Goal: Task Accomplishment & Management: Manage account settings

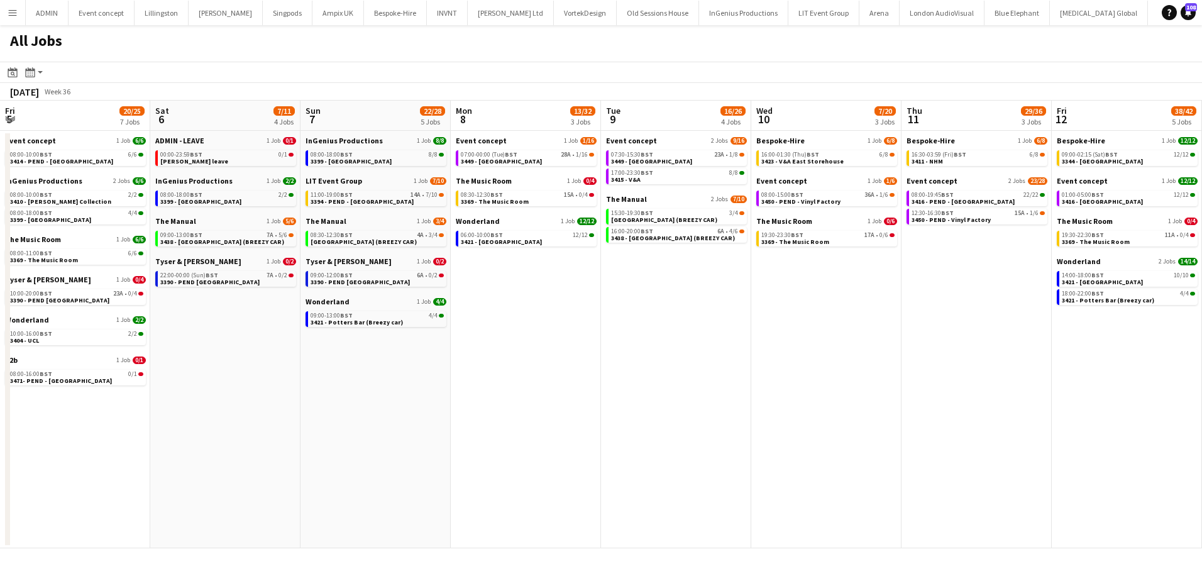
scroll to position [0, 381]
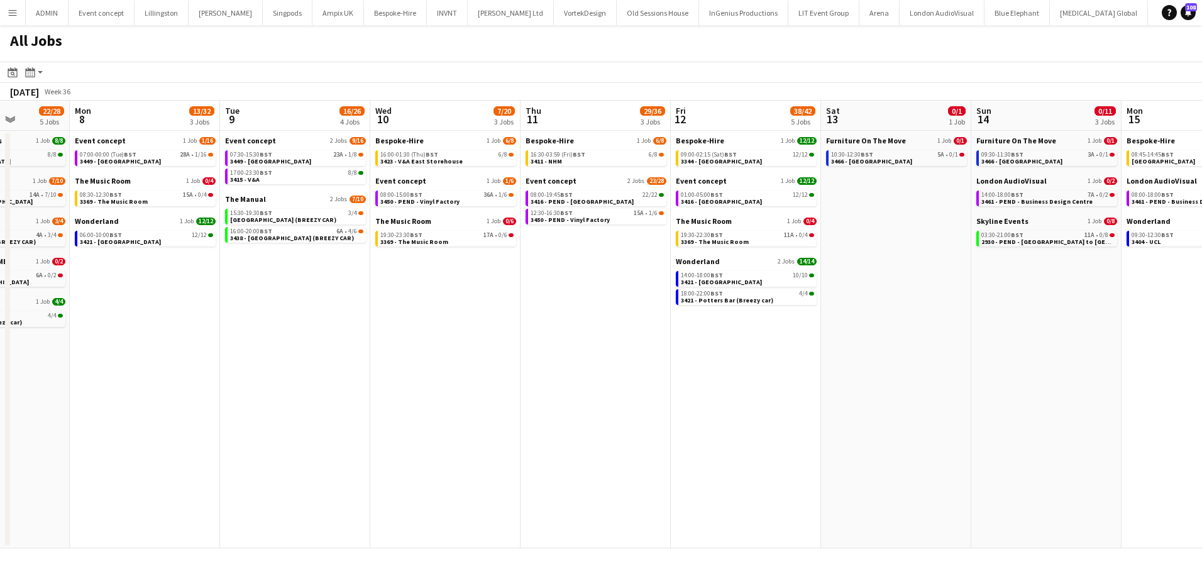
drag, startPoint x: 933, startPoint y: 346, endPoint x: 982, endPoint y: 264, distance: 95.7
click at [932, 338] on app-date-cell "Furniture On The Move 1 Job 0/1 10:30-12:30 BST 5A • 0/1 3466 - [GEOGRAPHIC_DAT…" at bounding box center [896, 340] width 150 height 418
click at [1017, 238] on span "2930 - PEND - London to Brighton" at bounding box center [1069, 242] width 177 height 8
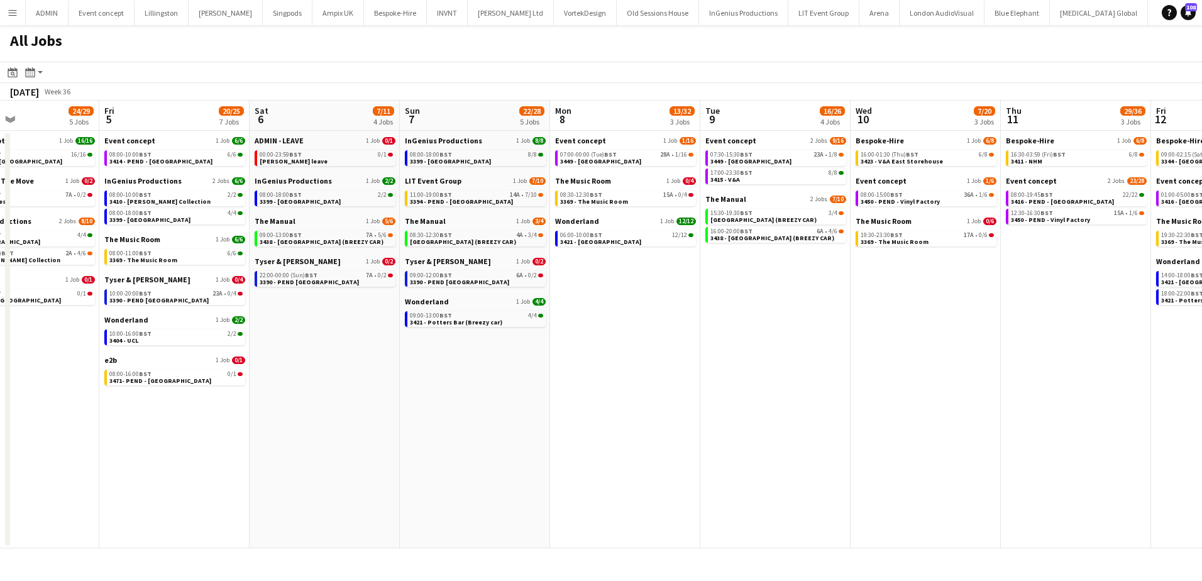
drag, startPoint x: 191, startPoint y: 299, endPoint x: 672, endPoint y: 311, distance: 481.8
click at [672, 311] on app-calendar-viewport "Tue 2 11/13 7 Jobs Wed 3 12/14 6 Jobs Thu 4 24/29 5 Jobs Fri 5 20/25 7 Jobs Sat…" at bounding box center [601, 325] width 1202 height 448
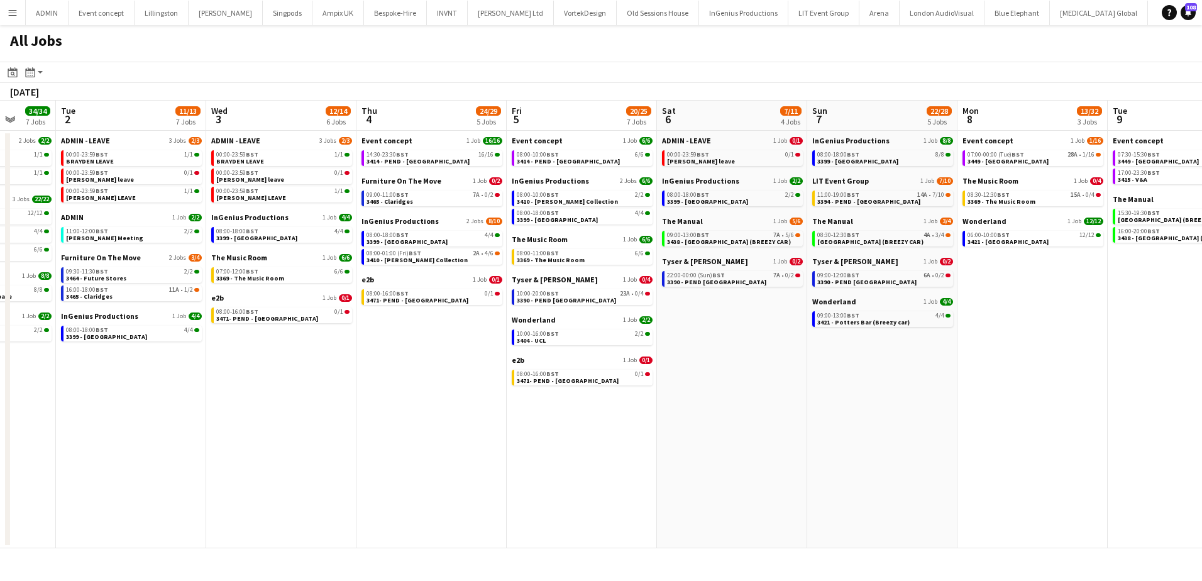
drag, startPoint x: 633, startPoint y: 343, endPoint x: 1116, endPoint y: 362, distance: 483.9
click at [1104, 363] on app-calendar-viewport "Sun 31 15/15 6 Jobs Mon 1 34/34 7 Jobs Tue 2 11/13 7 Jobs Wed 3 12/14 6 Jobs Th…" at bounding box center [601, 325] width 1202 height 448
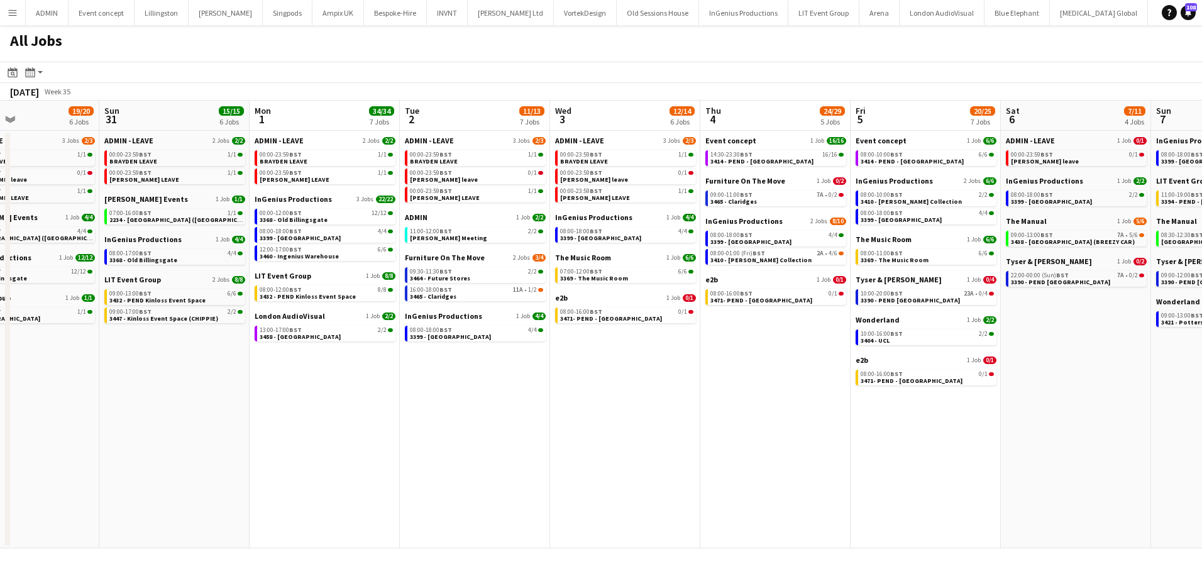
scroll to position [0, 396]
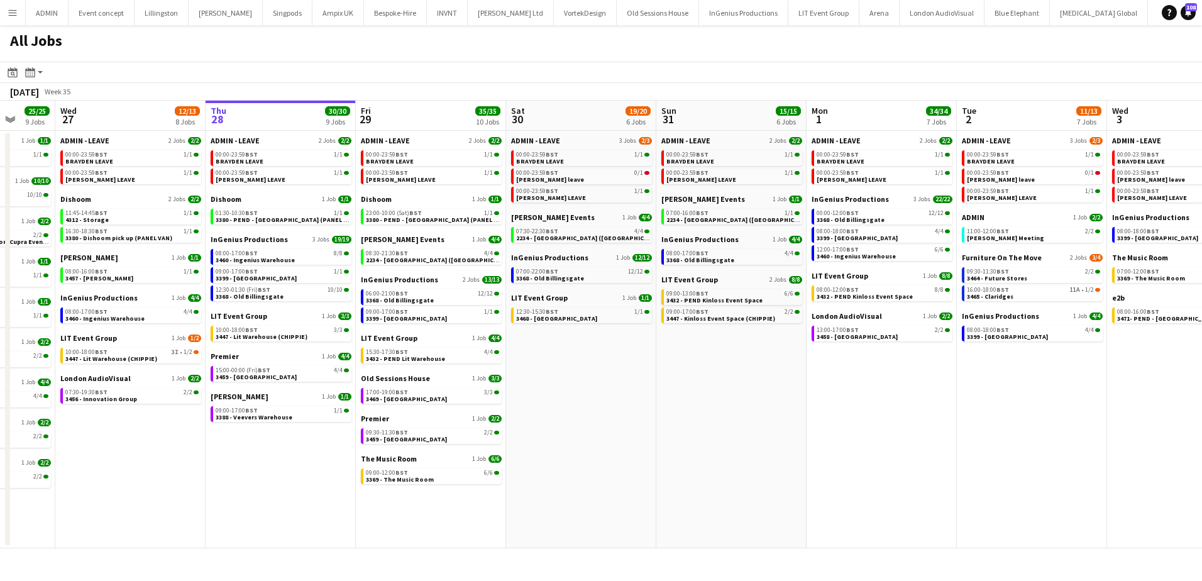
drag, startPoint x: 639, startPoint y: 377, endPoint x: 883, endPoint y: 377, distance: 244.0
click at [1202, 377] on html "Menu Boards Boards Boards All jobs Status Workforce Workforce My Workforce Recr…" at bounding box center [601, 290] width 1202 height 581
click at [317, 301] on app-brief-job-card "12:30-01:30 (Fri) BST 10/10 3368 - Old Billingsgate" at bounding box center [281, 293] width 141 height 16
click at [274, 293] on span "3368 - Old Billingsgate" at bounding box center [250, 296] width 68 height 8
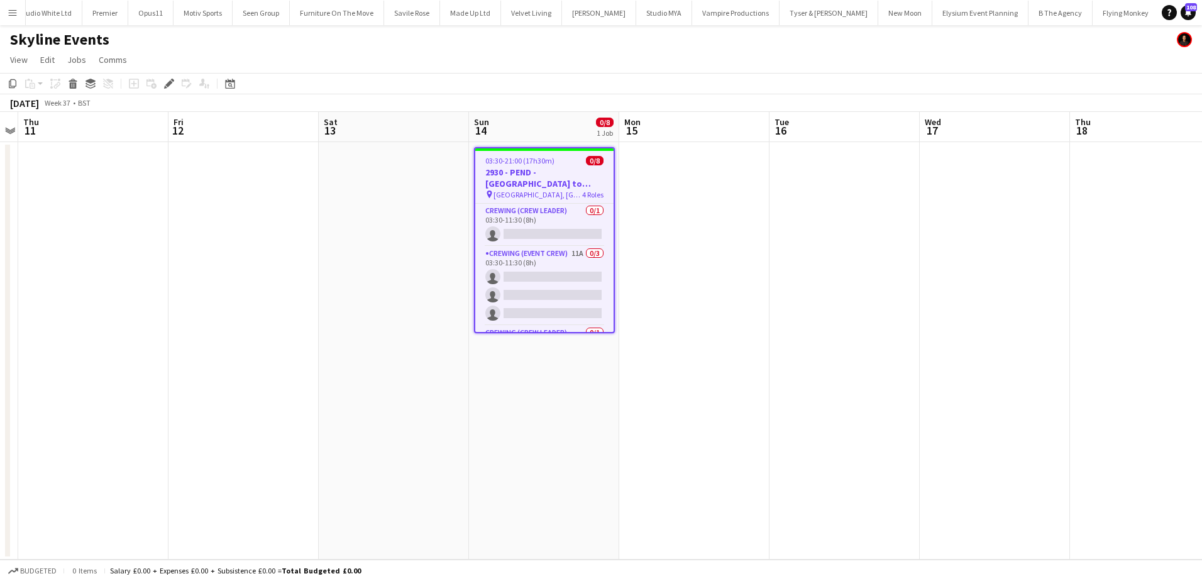
click at [160, 90] on div "Add job Add linked Job Edit Edit linked Job Applicants" at bounding box center [164, 83] width 96 height 15
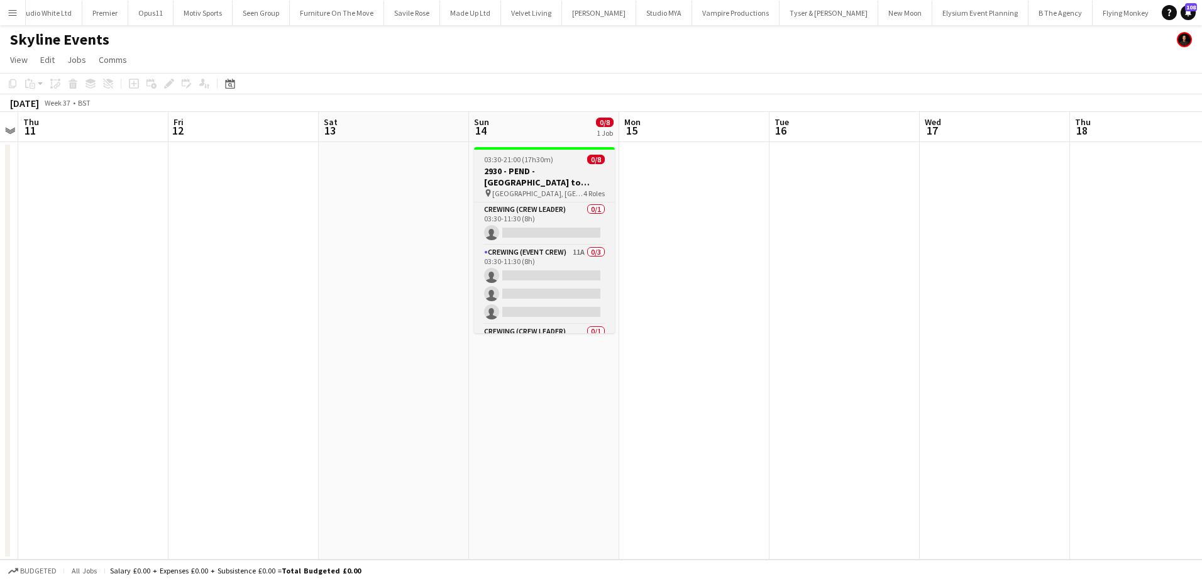
click at [531, 169] on h3 "2930 - PEND - [GEOGRAPHIC_DATA] to [GEOGRAPHIC_DATA]" at bounding box center [544, 176] width 141 height 23
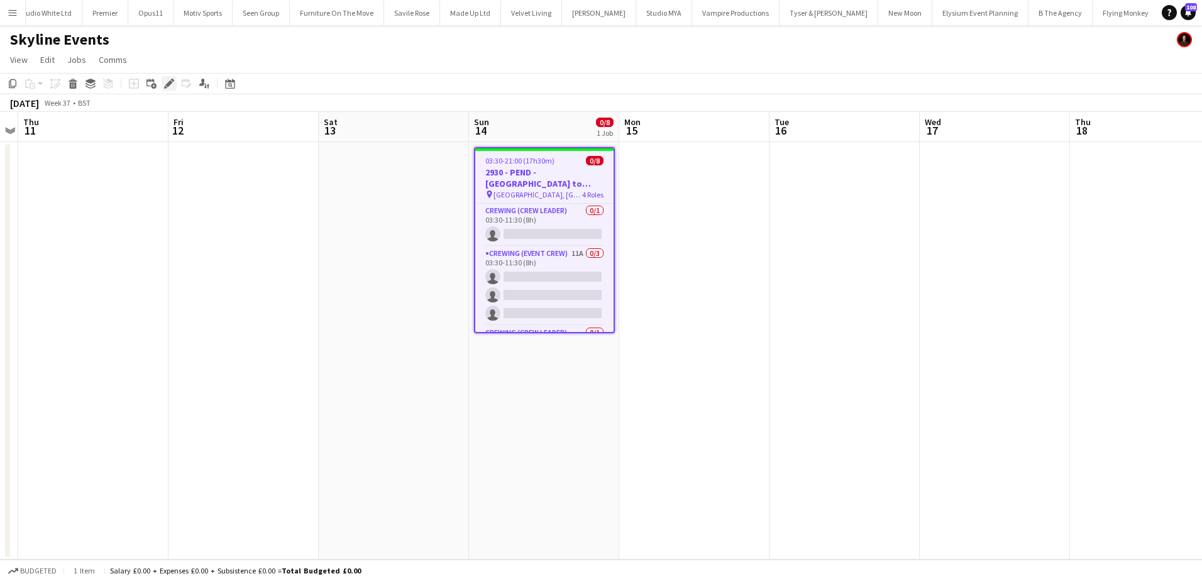
click at [163, 83] on div "Edit" at bounding box center [169, 83] width 15 height 15
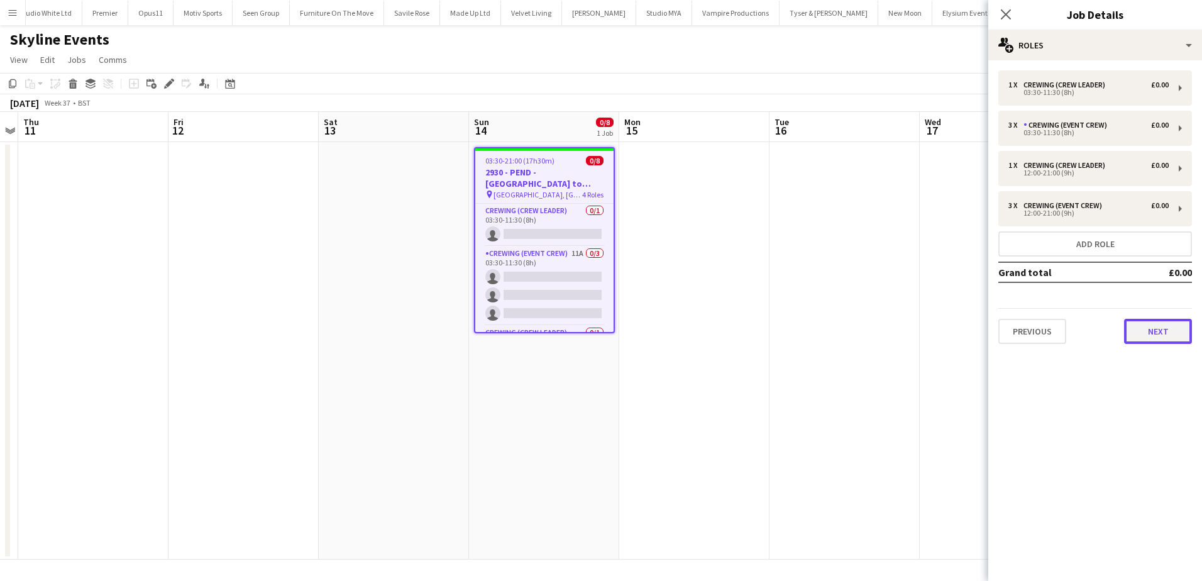
click at [1158, 340] on button "Next" at bounding box center [1158, 331] width 68 height 25
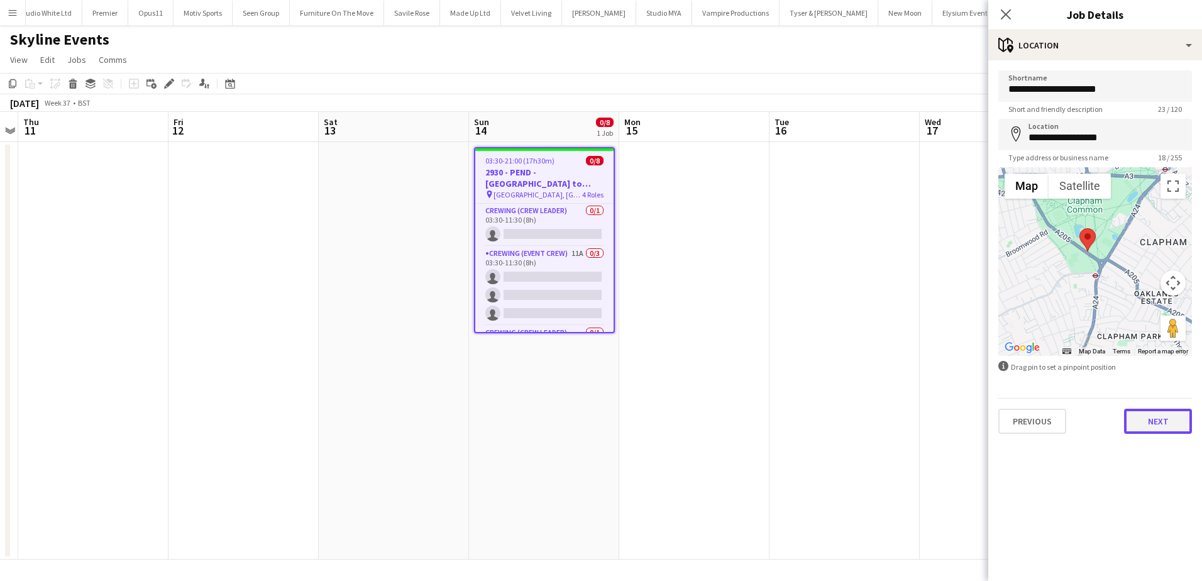
click at [1161, 421] on button "Next" at bounding box center [1158, 421] width 68 height 25
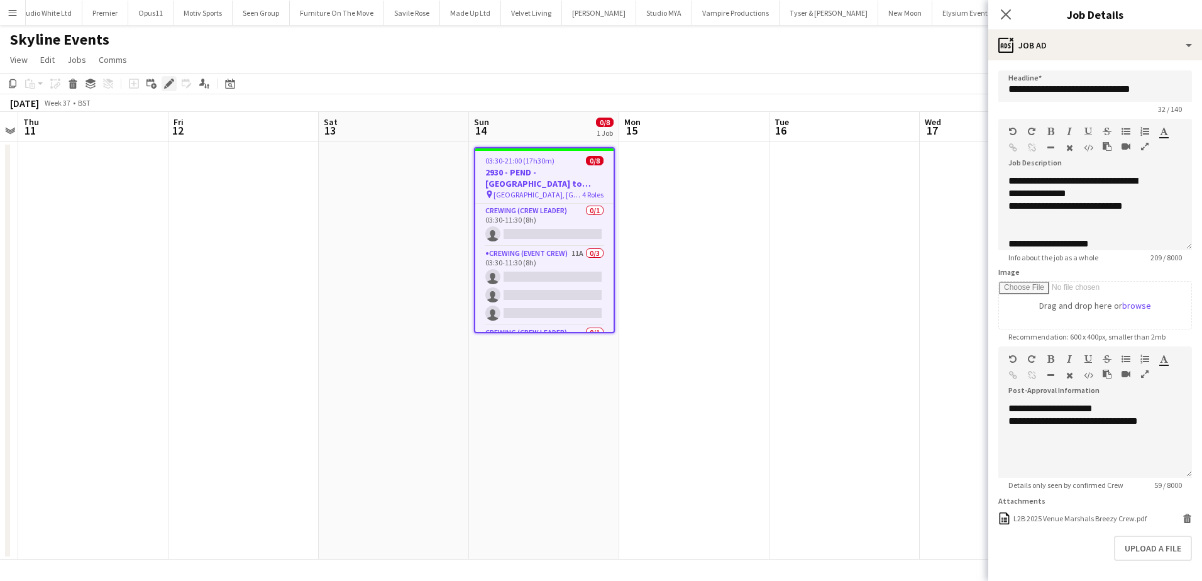
click at [171, 87] on icon "Edit" at bounding box center [169, 84] width 10 height 10
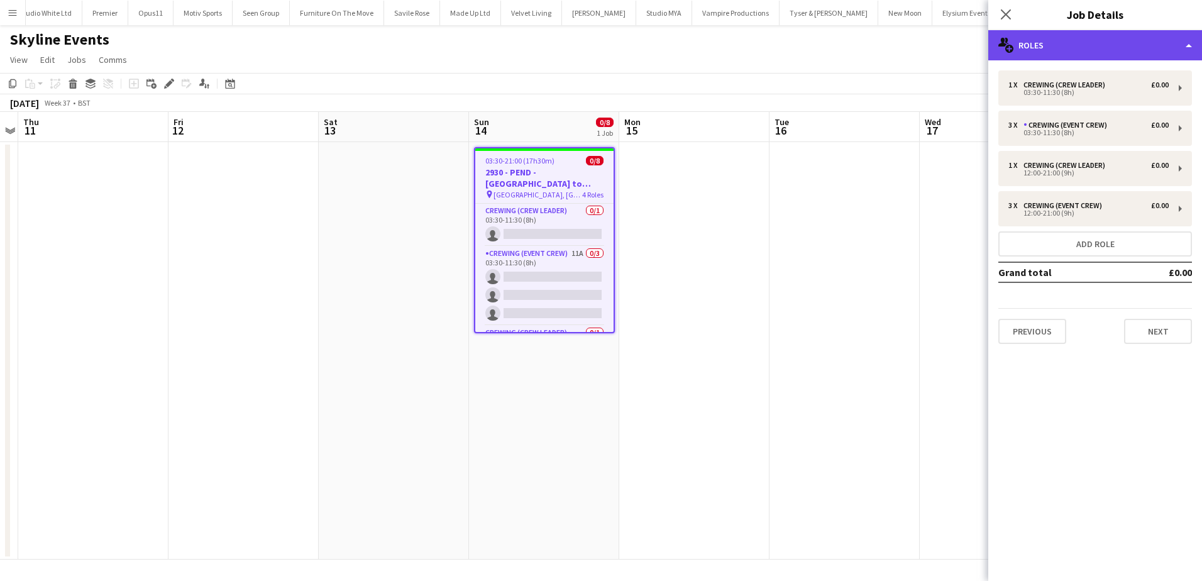
click at [1062, 47] on div "multiple-users-add Roles" at bounding box center [1095, 45] width 214 height 30
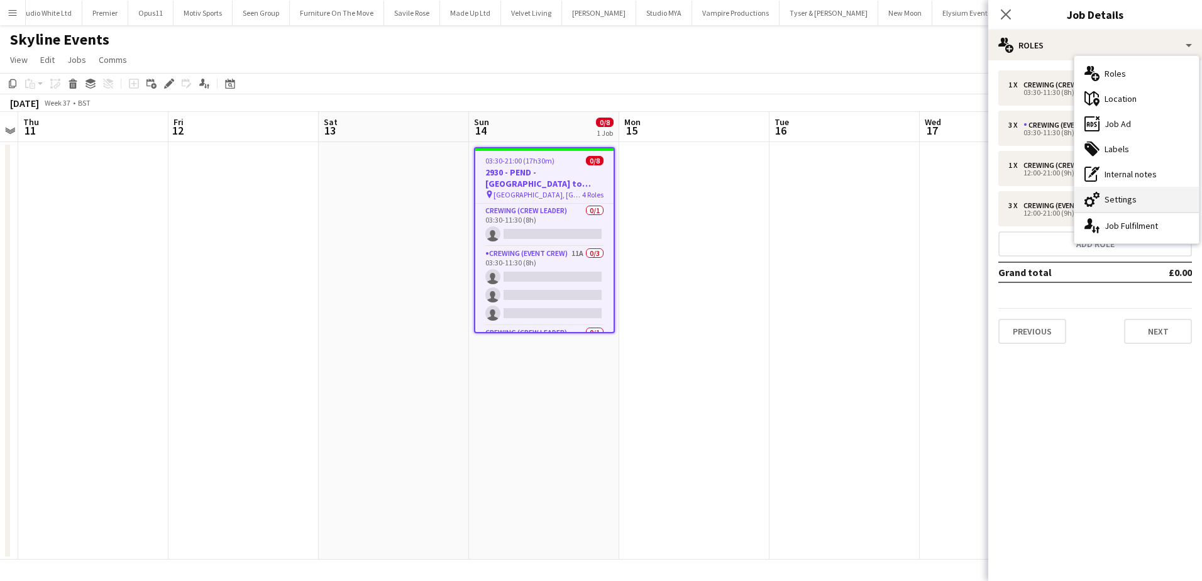
click at [1112, 201] on div "cog-double-3 Settings" at bounding box center [1137, 199] width 125 height 25
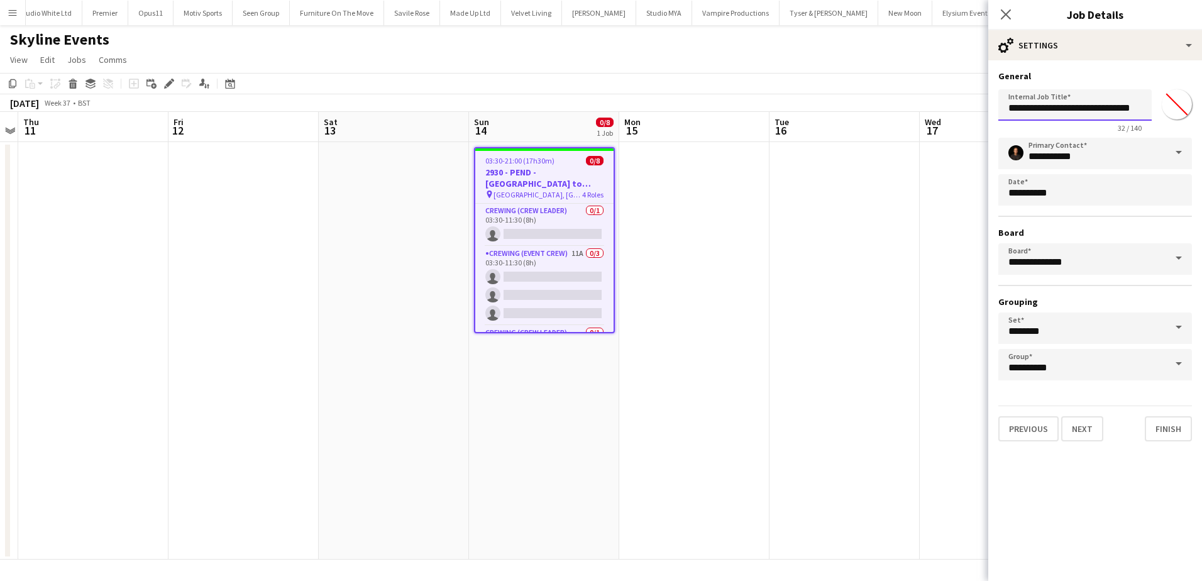
click at [1053, 112] on input "**********" at bounding box center [1075, 104] width 153 height 31
type input "**********"
click at [919, 204] on app-date-cell at bounding box center [845, 351] width 150 height 418
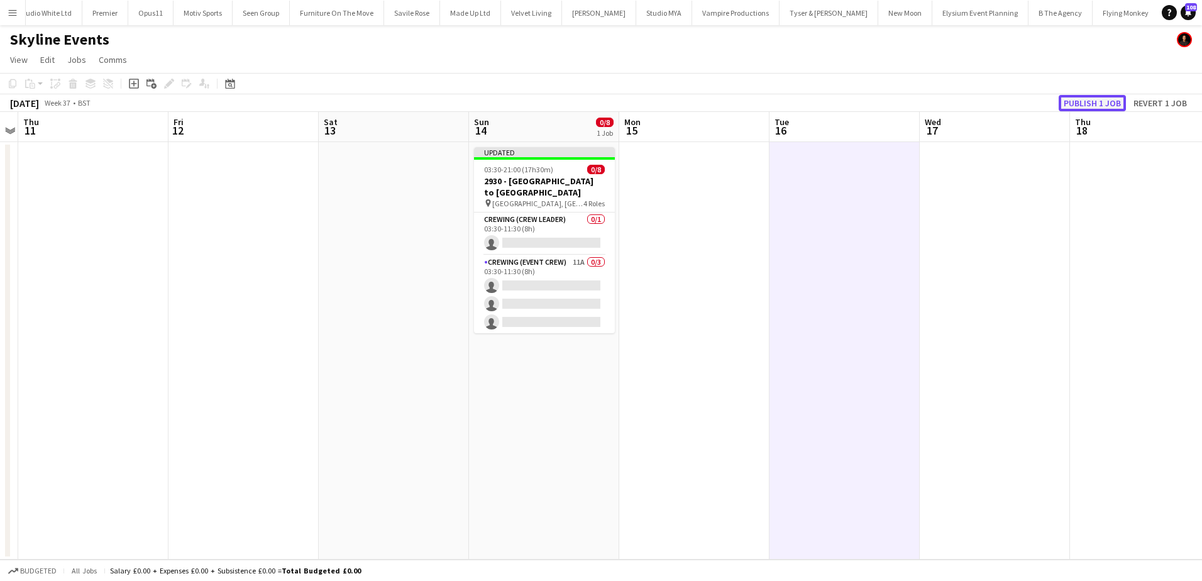
click at [1093, 100] on button "Publish 1 job" at bounding box center [1092, 103] width 67 height 16
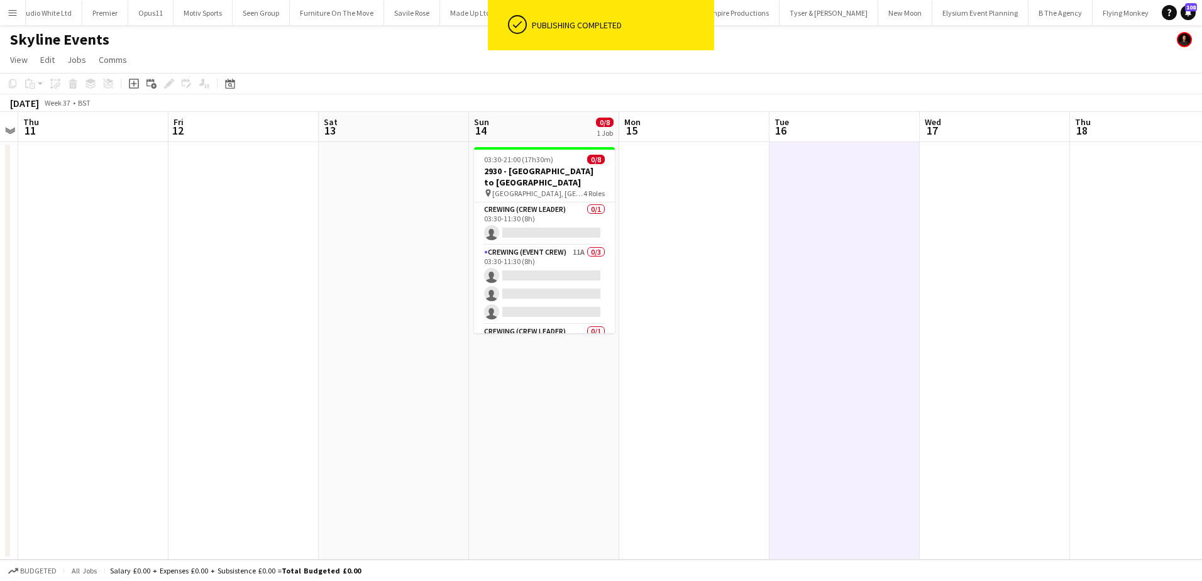
click at [0, 37] on html "ok-circled Publishing completed Menu Boards Boards Boards All jobs Status Workf…" at bounding box center [601, 290] width 1202 height 581
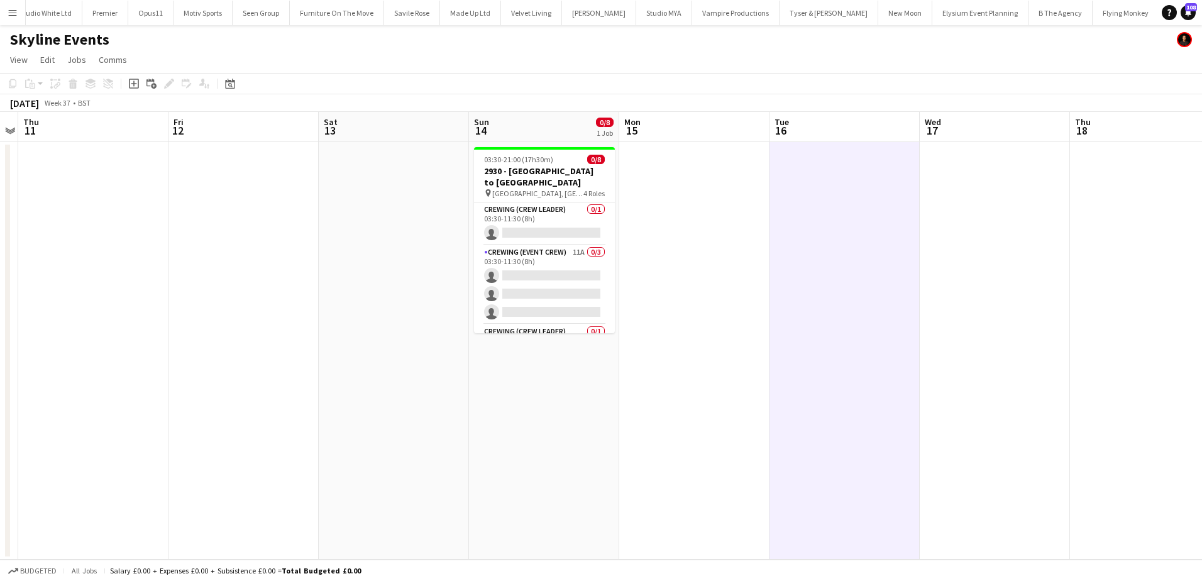
click at [616, 263] on app-date-cell "03:30-21:00 (17h30m) 0/8 2930 - London to Brighton pin Clapham Common, London 4…" at bounding box center [544, 351] width 150 height 418
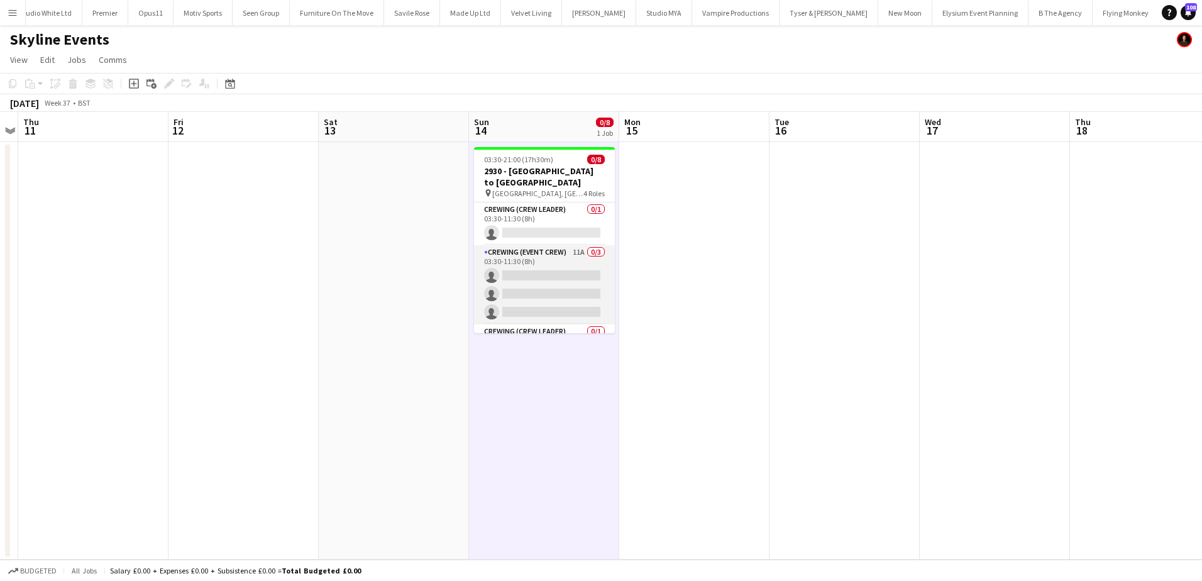
click at [562, 274] on app-card-role "Crewing (Event Crew) 11A 0/3 03:30-11:30 (8h) single-neutral-actions single-neu…" at bounding box center [544, 284] width 141 height 79
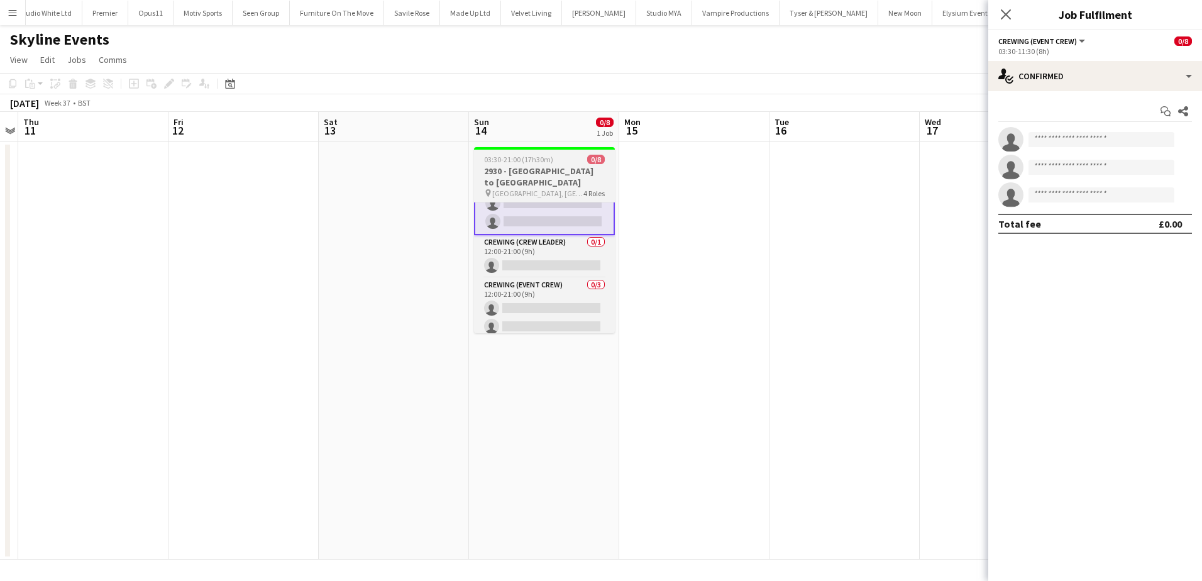
scroll to position [104, 0]
click at [529, 158] on span "03:30-21:00 (17h30m)" at bounding box center [518, 159] width 69 height 9
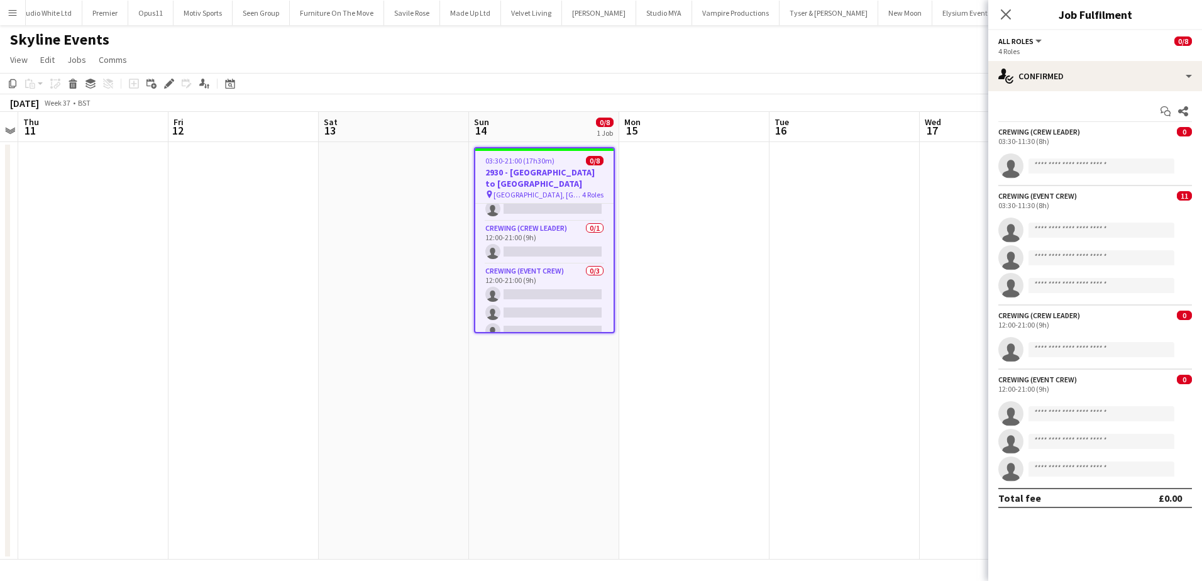
scroll to position [103, 0]
click at [174, 89] on icon "Edit" at bounding box center [169, 84] width 10 height 10
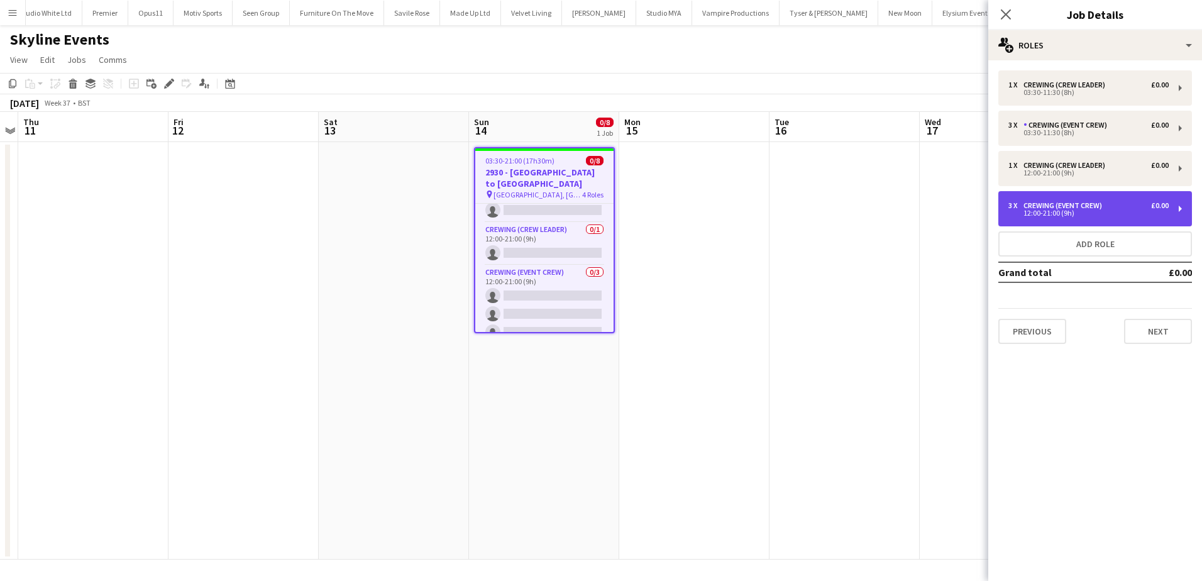
click at [1065, 206] on div "Crewing (Event Crew)" at bounding box center [1066, 205] width 84 height 9
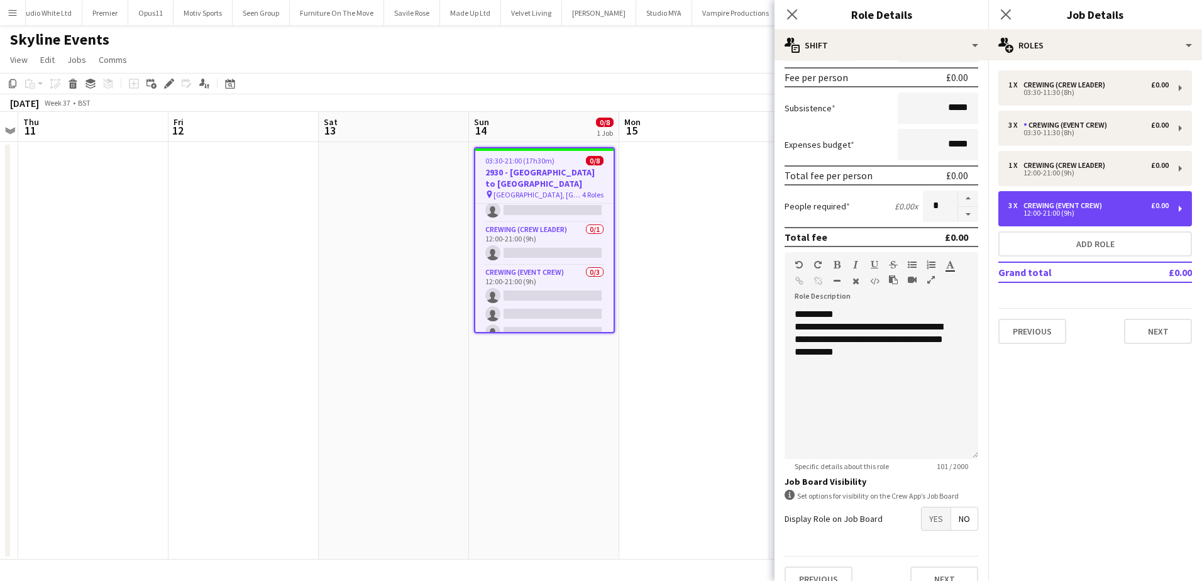
scroll to position [206, 0]
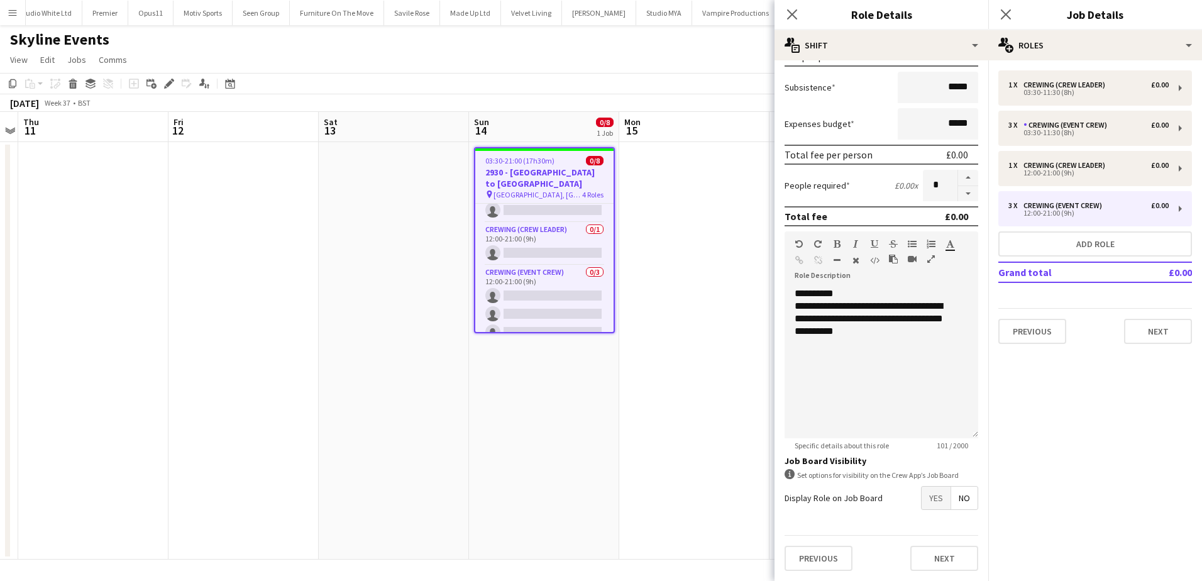
click at [927, 504] on span "Yes" at bounding box center [936, 498] width 29 height 23
click at [678, 326] on app-date-cell at bounding box center [694, 351] width 150 height 418
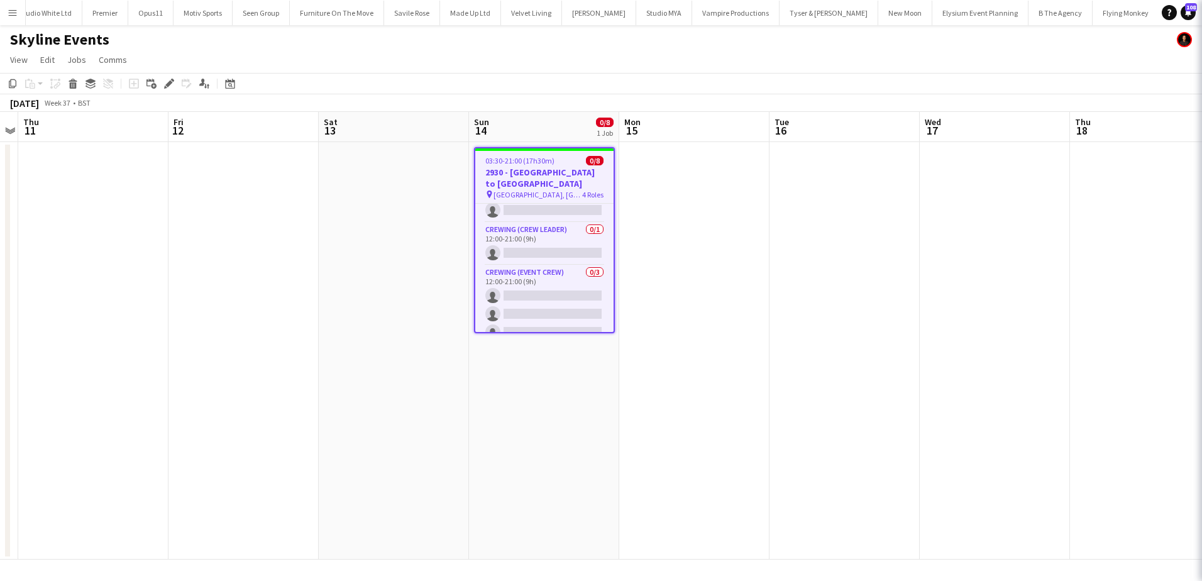
scroll to position [103, 0]
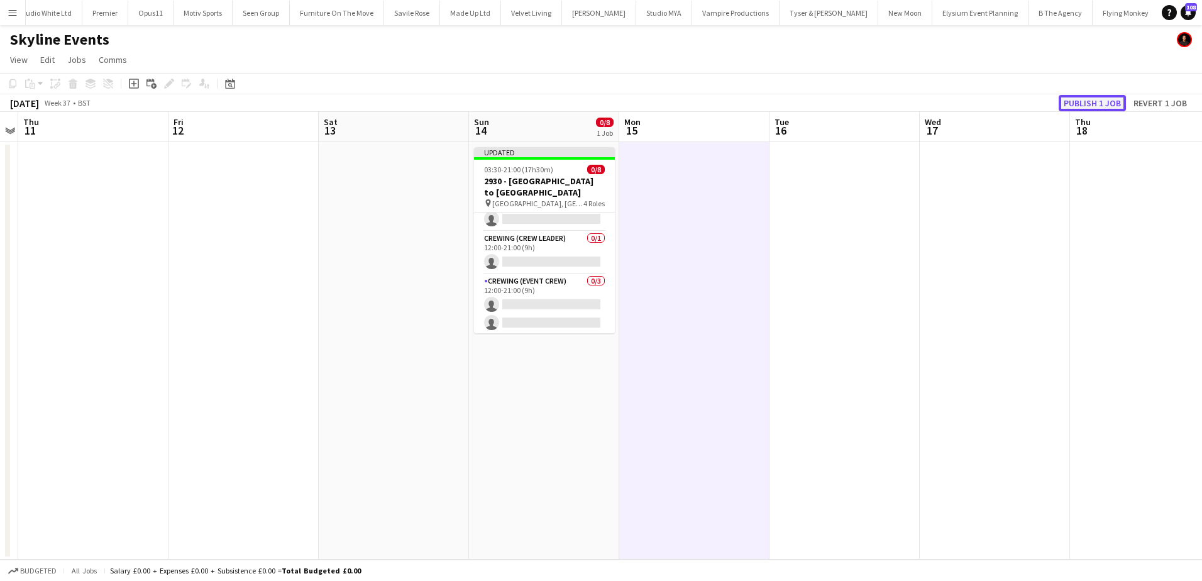
click at [1091, 97] on button "Publish 1 job" at bounding box center [1092, 103] width 67 height 16
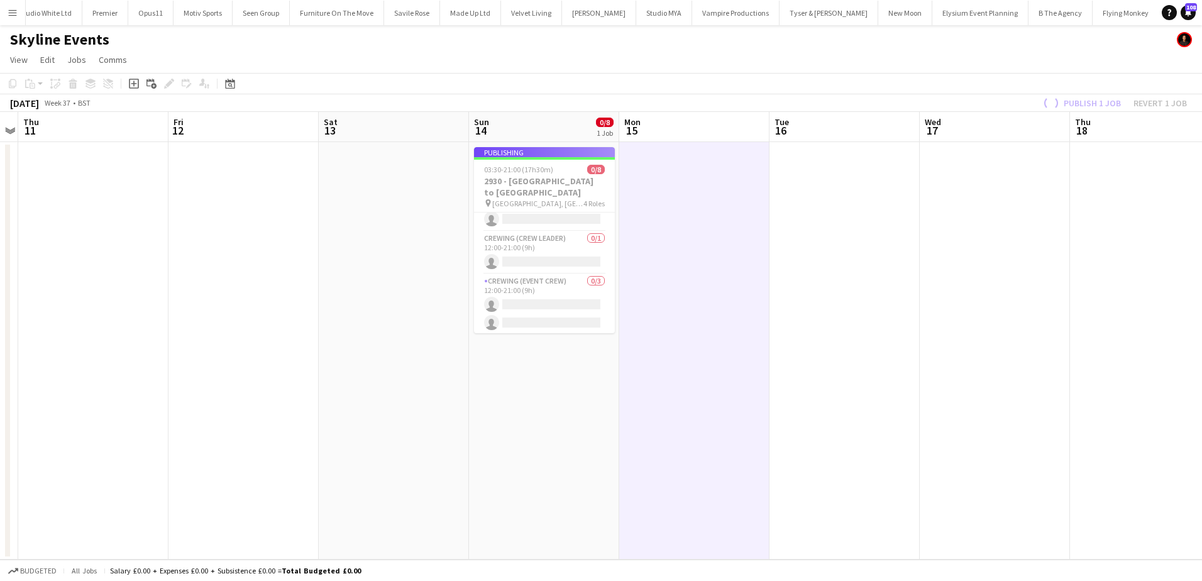
scroll to position [102, 0]
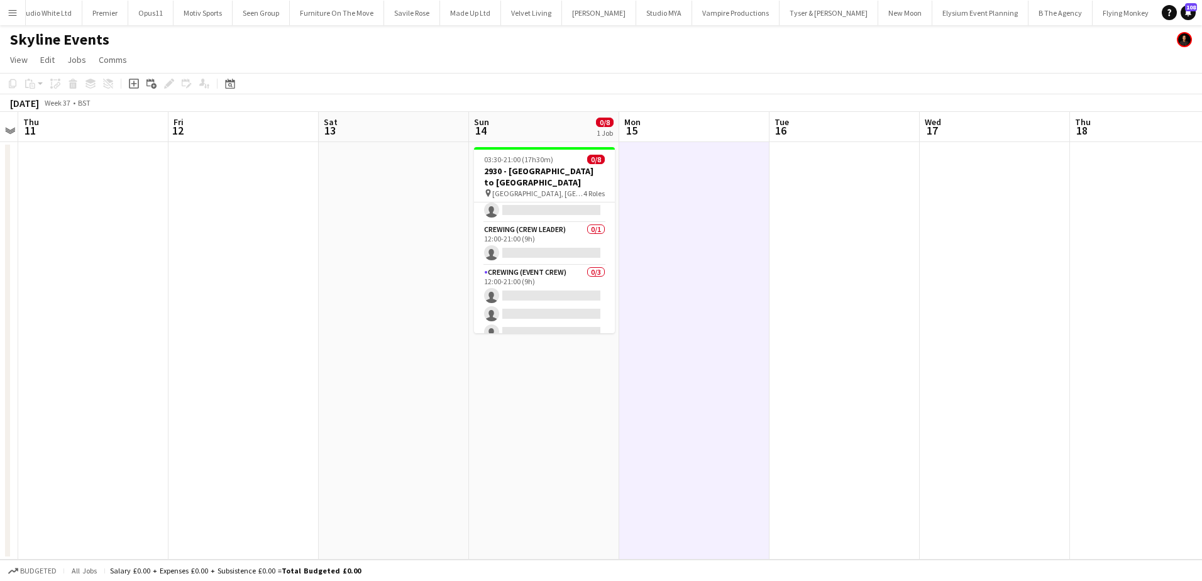
click at [18, 11] on button "Menu" at bounding box center [12, 12] width 25 height 25
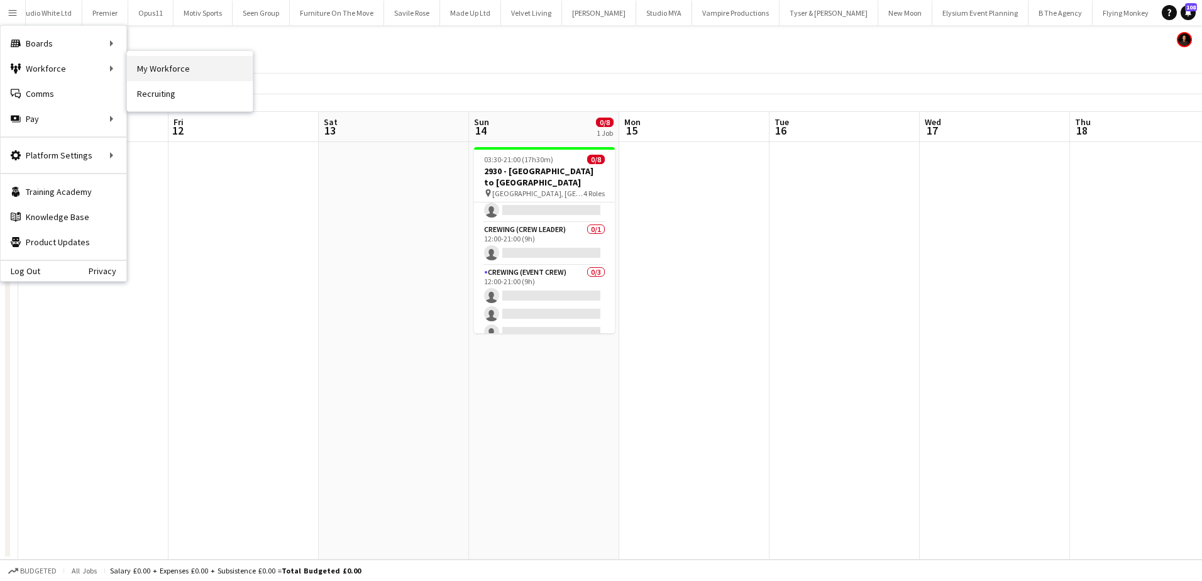
click at [157, 67] on link "My Workforce" at bounding box center [190, 68] width 126 height 25
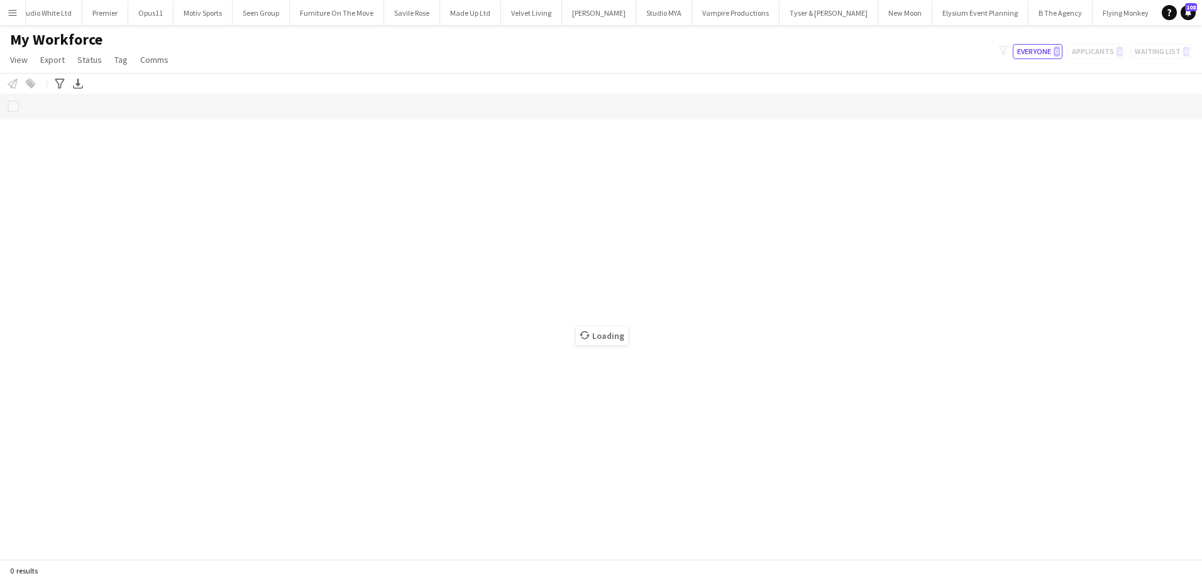
scroll to position [0, 3113]
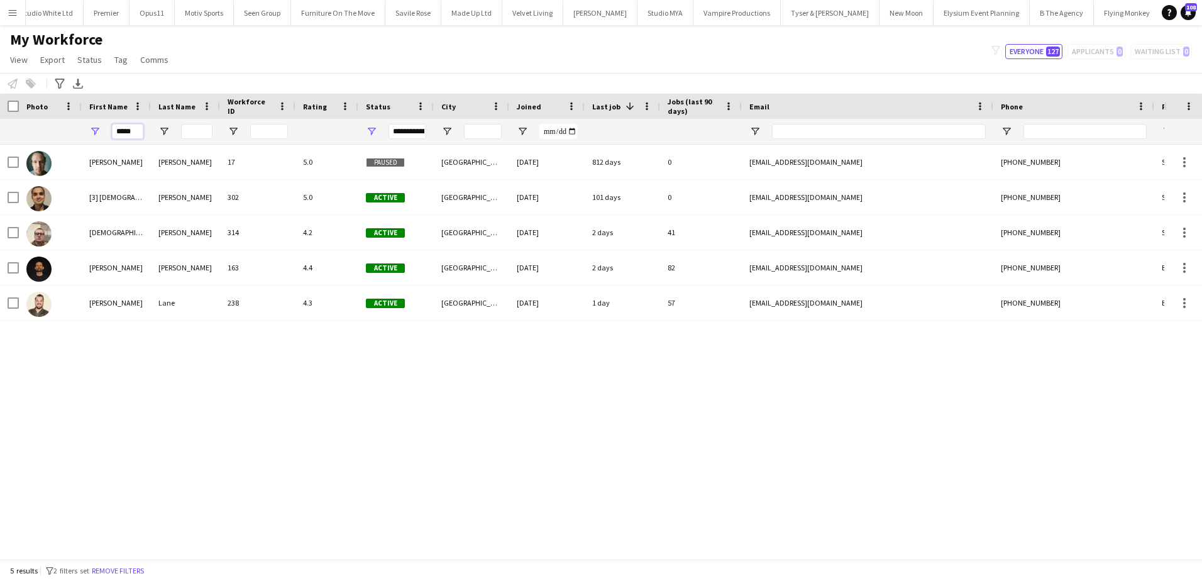
click at [123, 136] on input "*****" at bounding box center [127, 131] width 31 height 15
click at [126, 133] on input "*****" at bounding box center [127, 131] width 31 height 15
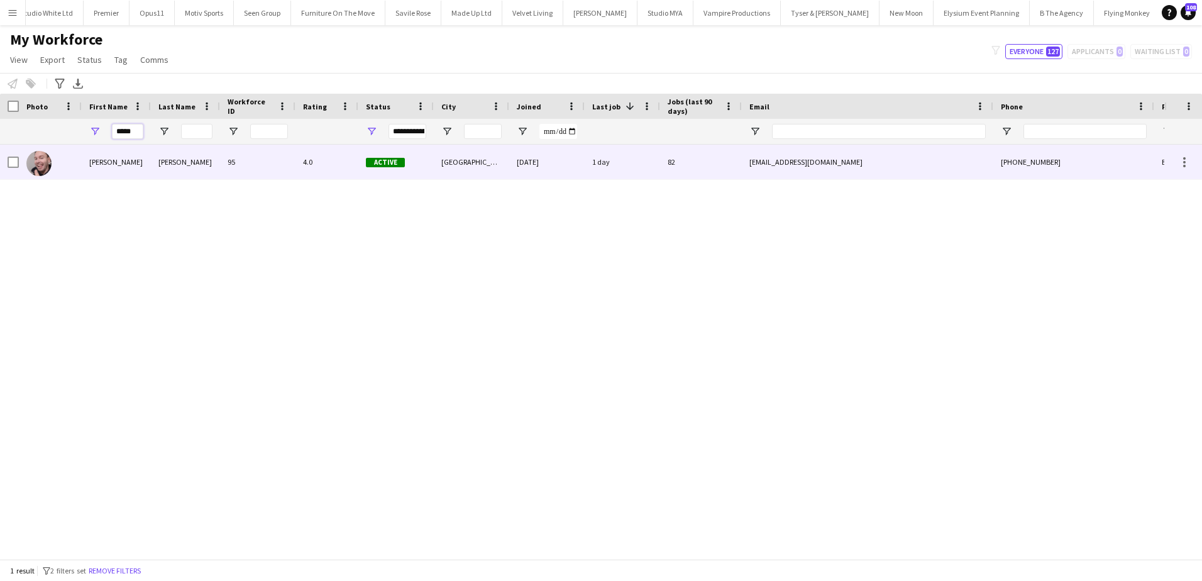
type input "*****"
click at [126, 154] on div "Eldon" at bounding box center [116, 162] width 69 height 35
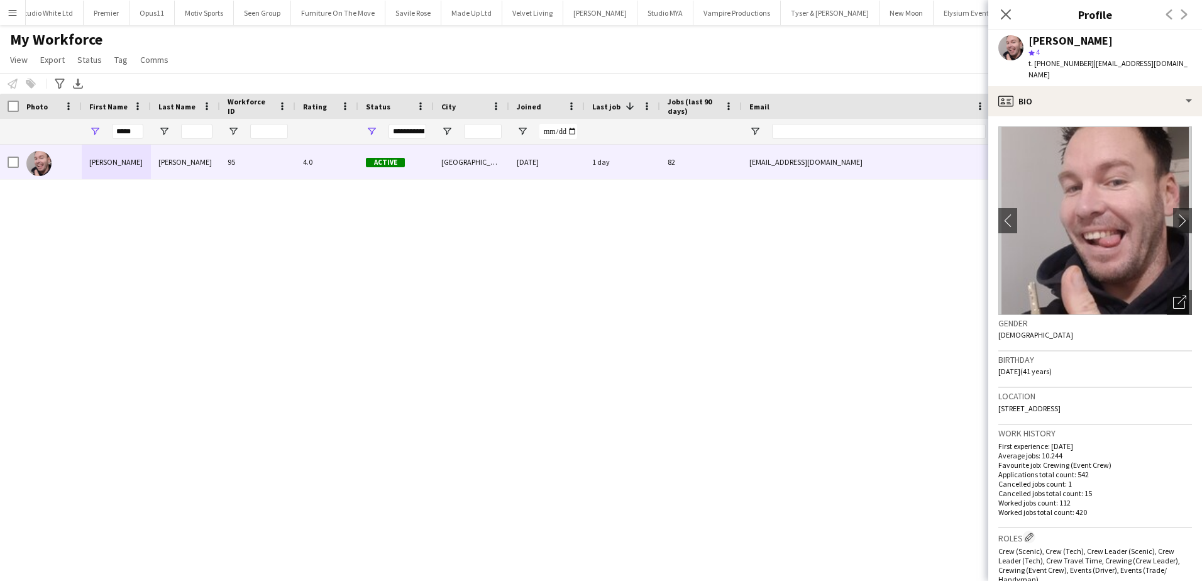
click at [1137, 69] on div "t. +447853246368 | eldonalexandre@yahoo.com" at bounding box center [1110, 69] width 163 height 23
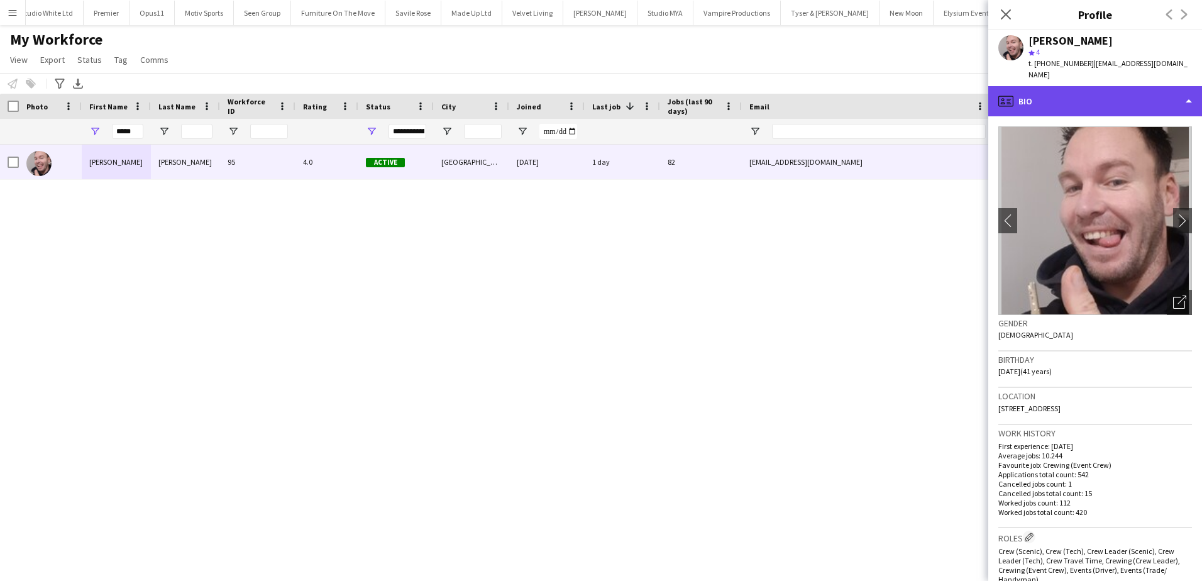
click at [1136, 86] on div "profile Bio" at bounding box center [1095, 101] width 214 height 30
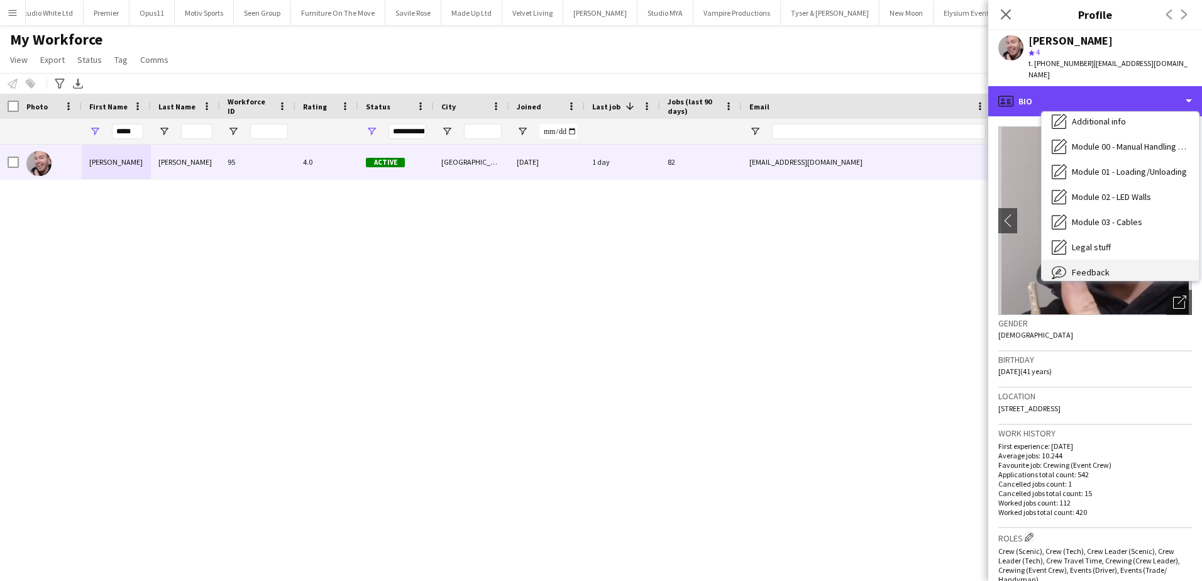
scroll to position [244, 0]
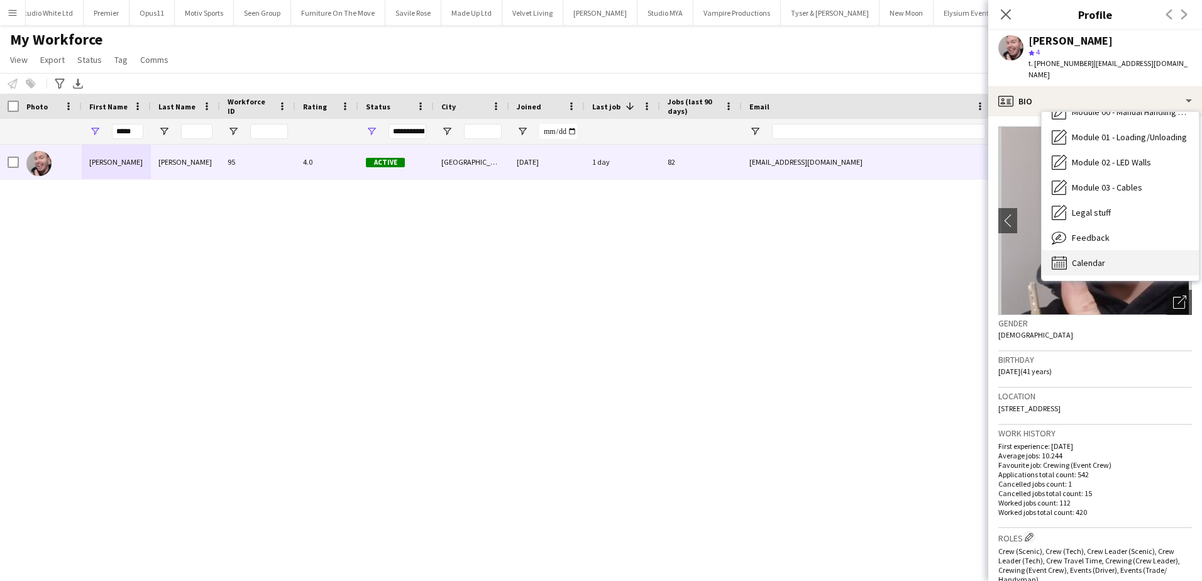
click at [1107, 250] on div "Calendar Calendar" at bounding box center [1120, 262] width 157 height 25
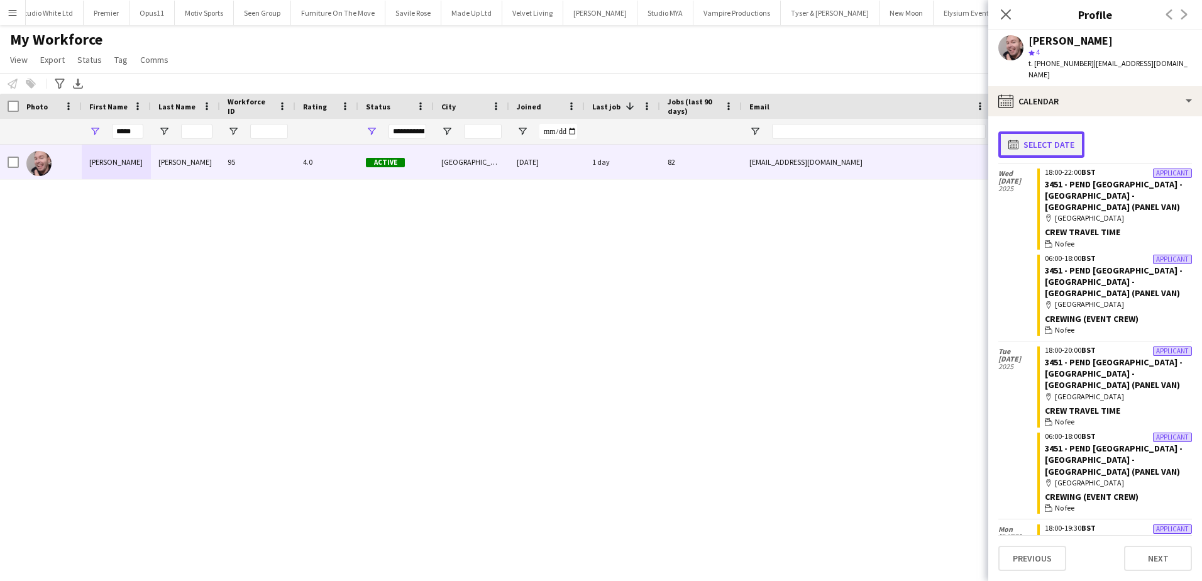
click at [1044, 133] on button "calendar-full Select date" at bounding box center [1042, 144] width 86 height 26
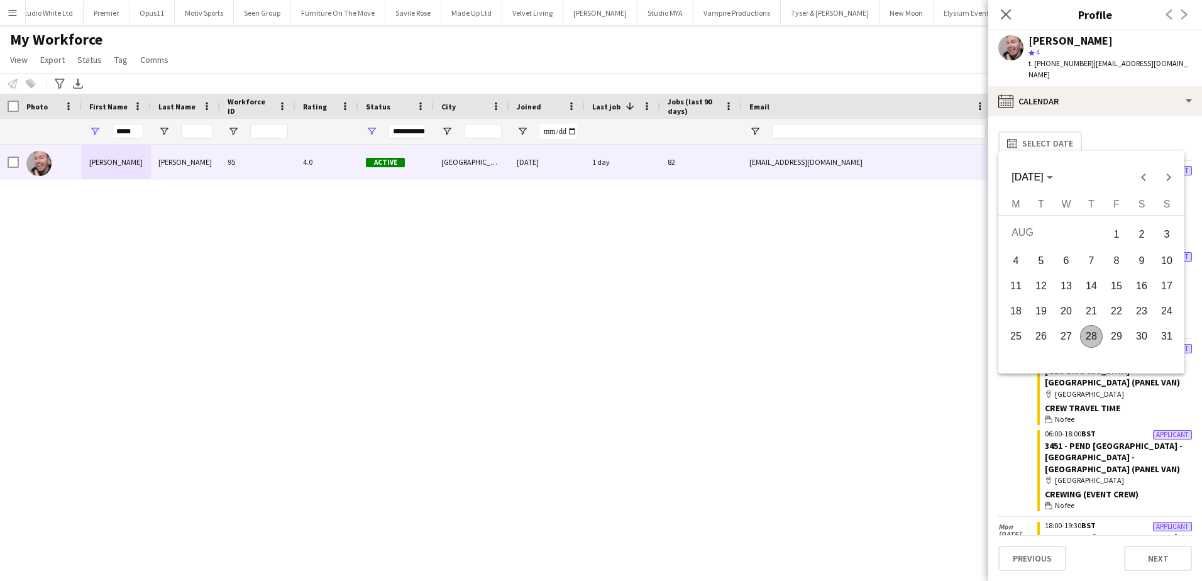
click at [1093, 337] on span "28" at bounding box center [1091, 336] width 23 height 23
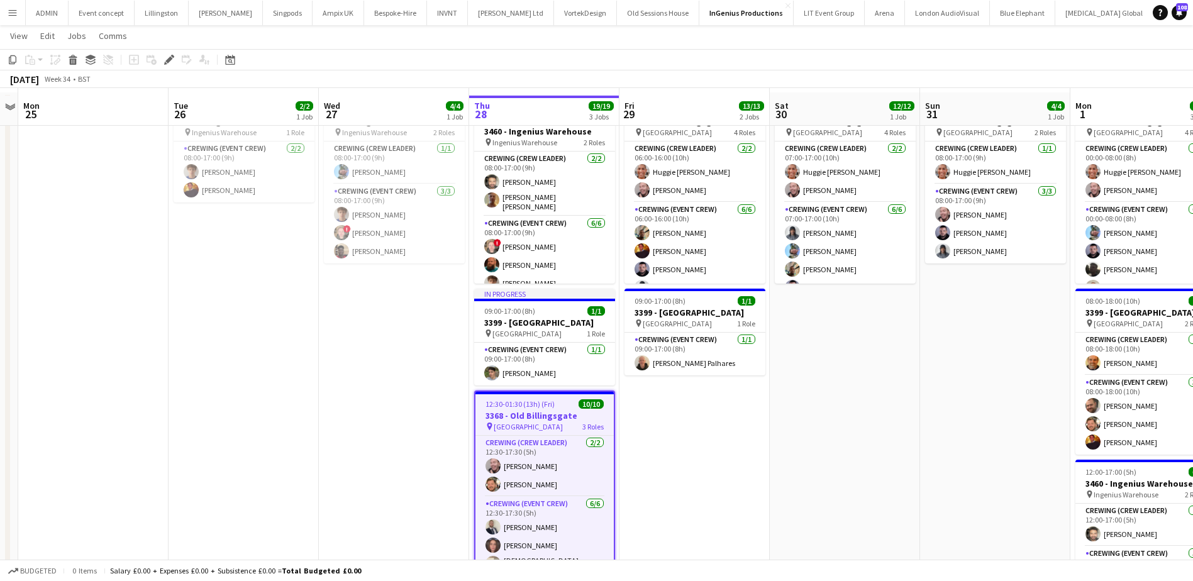
scroll to position [47, 0]
